Goal: Information Seeking & Learning: Learn about a topic

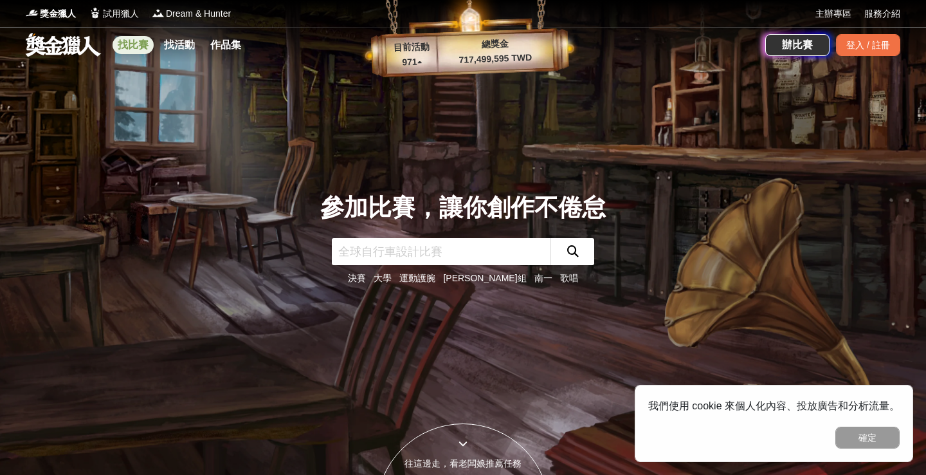
click at [124, 36] on link "找比賽" at bounding box center [133, 45] width 41 height 18
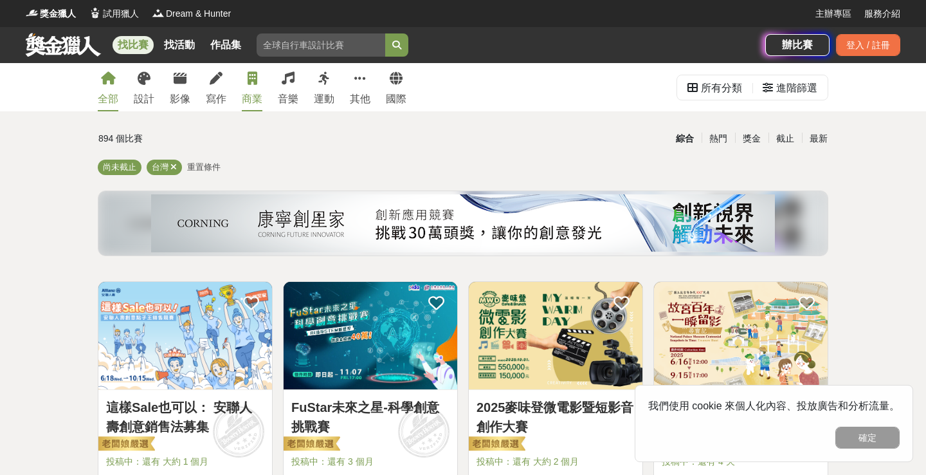
click at [261, 77] on link "商業" at bounding box center [252, 87] width 21 height 48
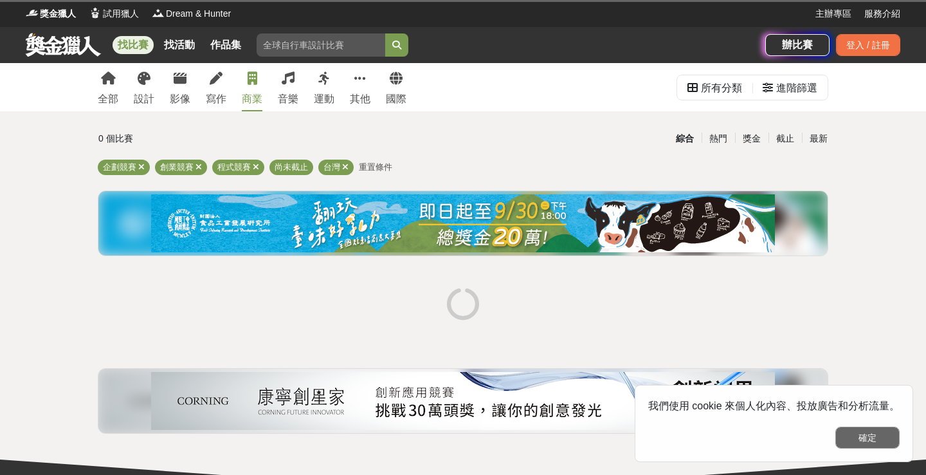
click at [851, 433] on button "確定" at bounding box center [868, 438] width 64 height 22
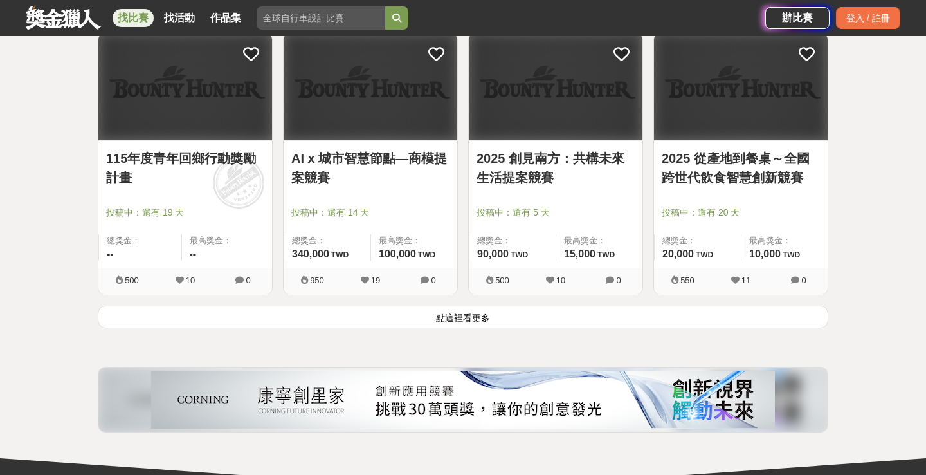
scroll to position [1610, 0]
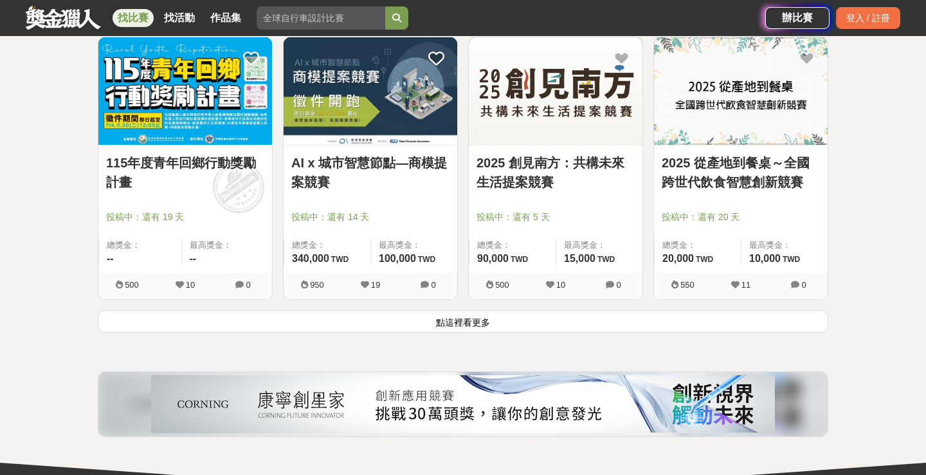
click at [502, 314] on button "點這裡看更多" at bounding box center [463, 321] width 731 height 23
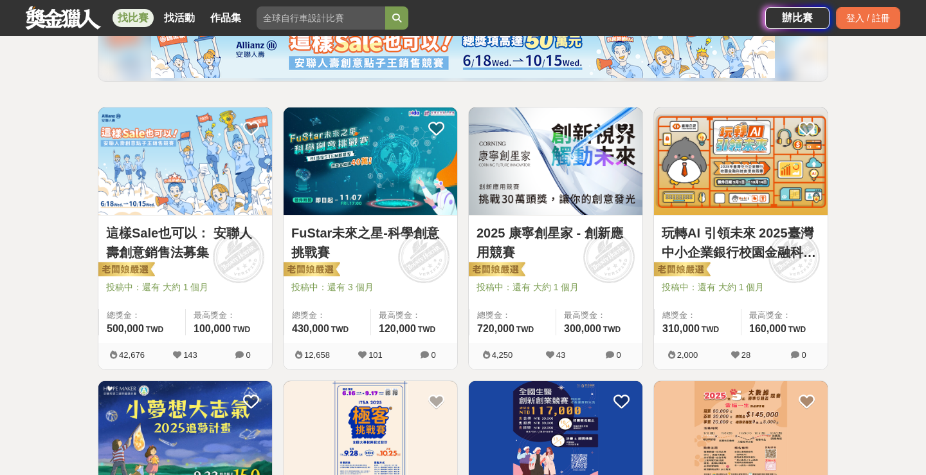
scroll to position [178, 0]
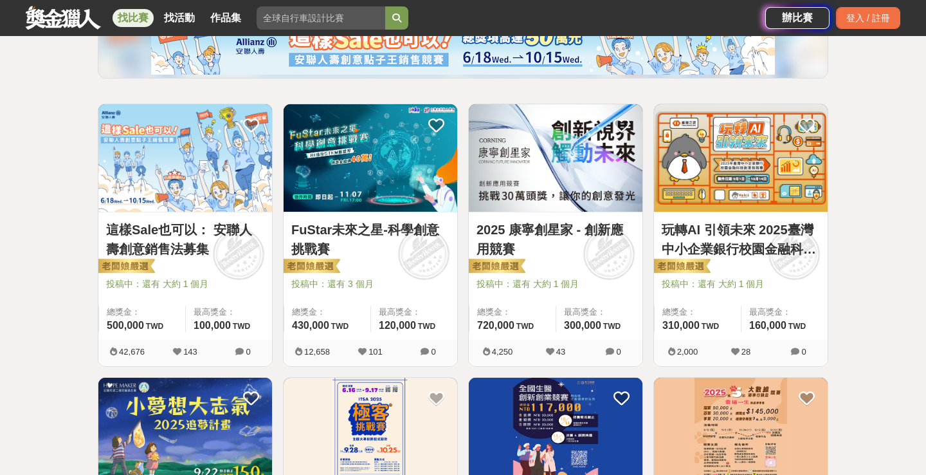
click at [203, 160] on img at bounding box center [185, 157] width 174 height 107
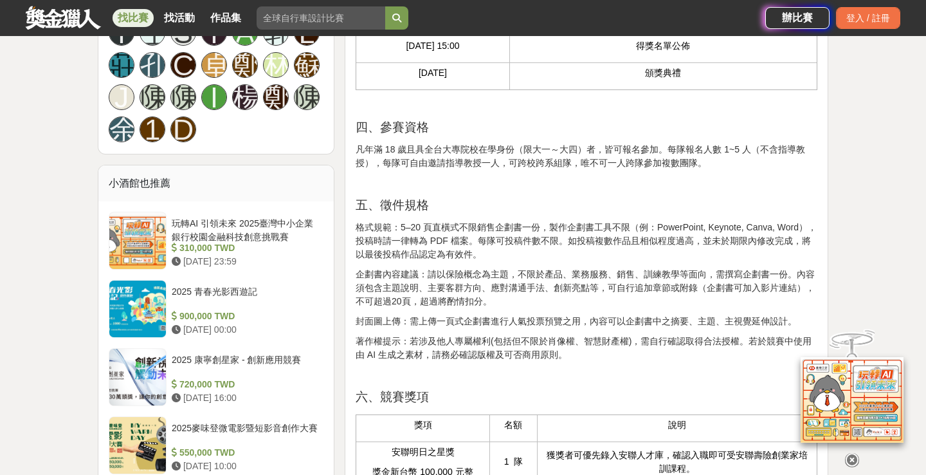
scroll to position [951, 0]
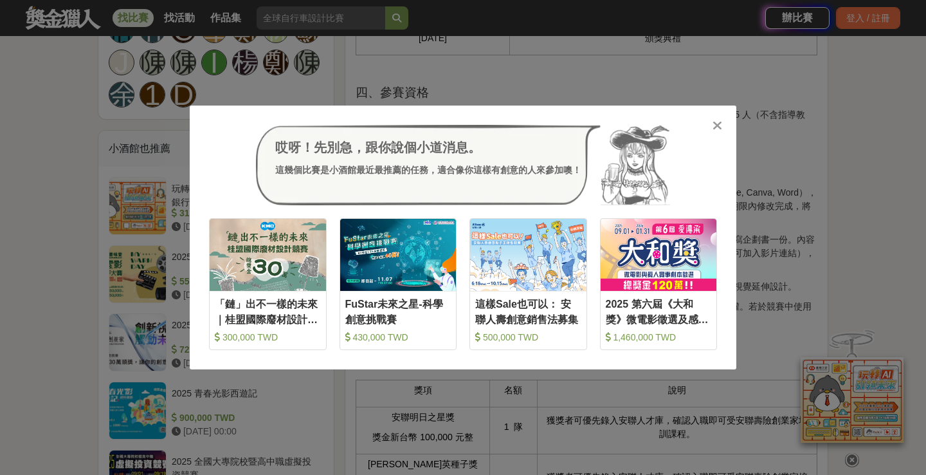
click at [719, 132] on icon at bounding box center [718, 125] width 10 height 13
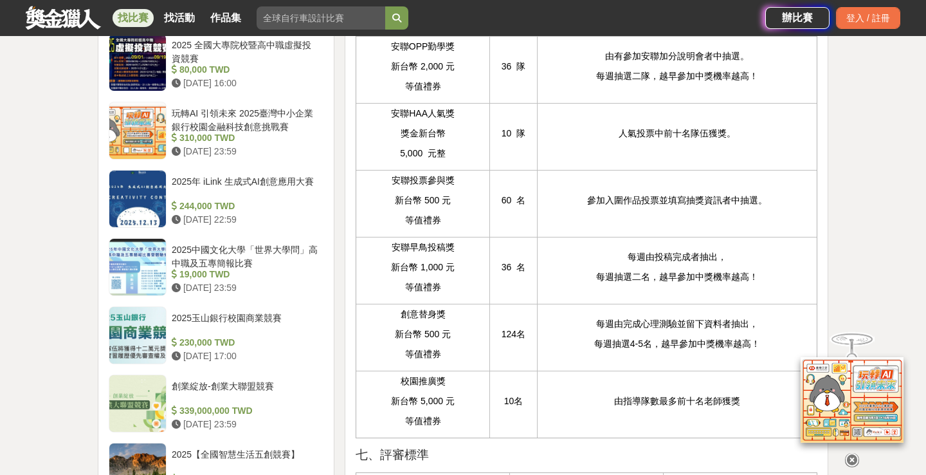
scroll to position [1644, 0]
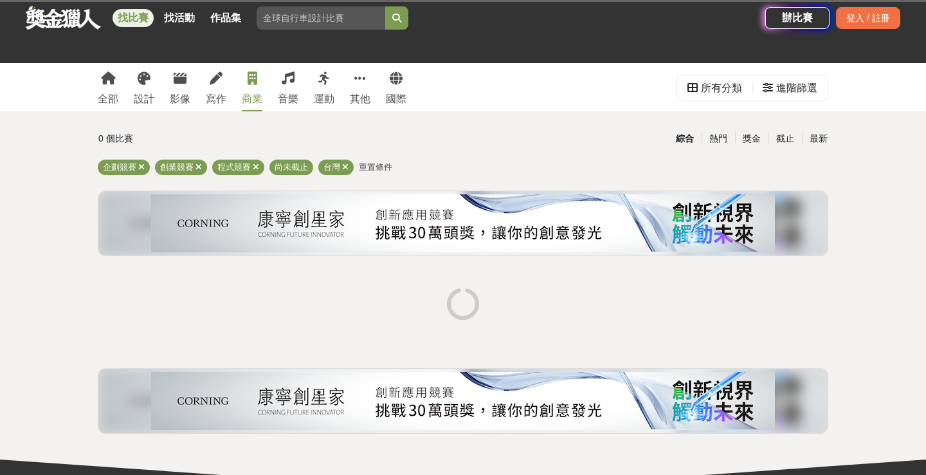
scroll to position [196, 0]
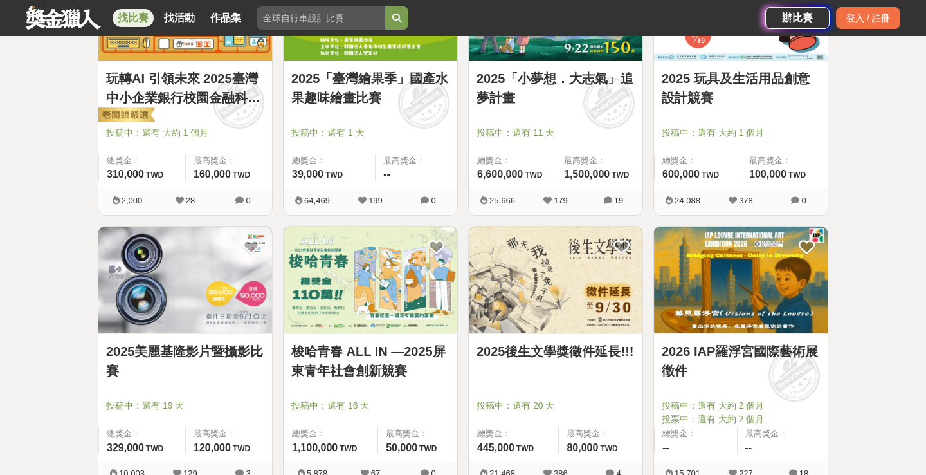
scroll to position [1810, 0]
